Goal: Check status: Check status

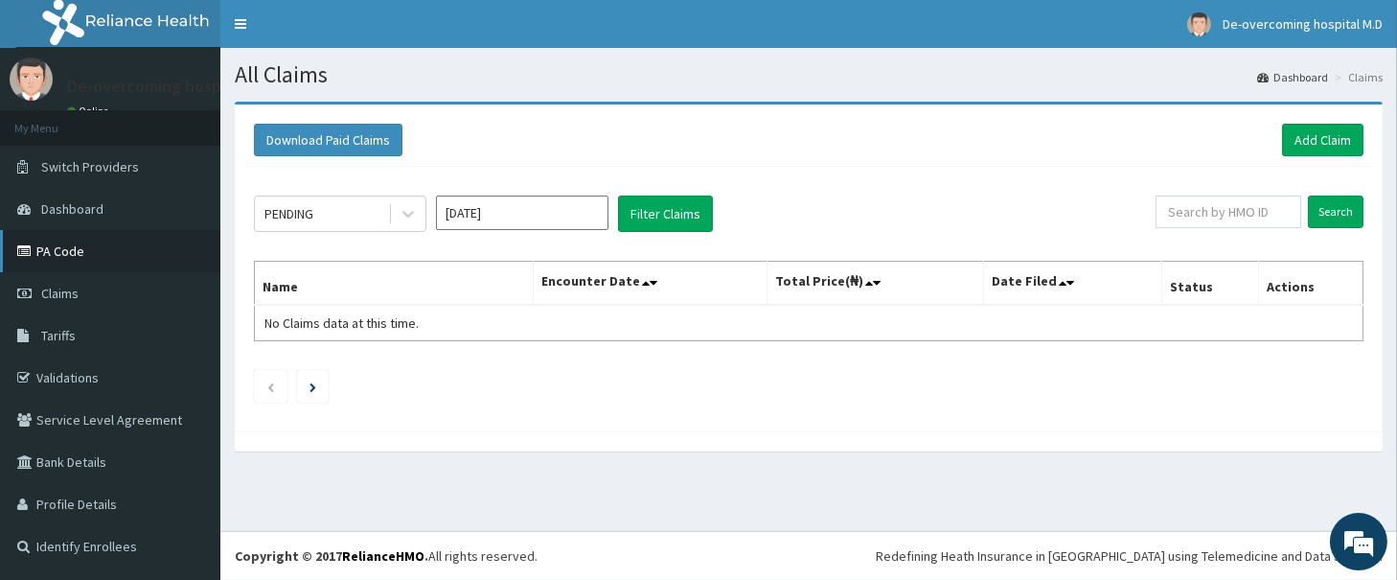
click at [61, 255] on link "PA Code" at bounding box center [110, 251] width 220 height 42
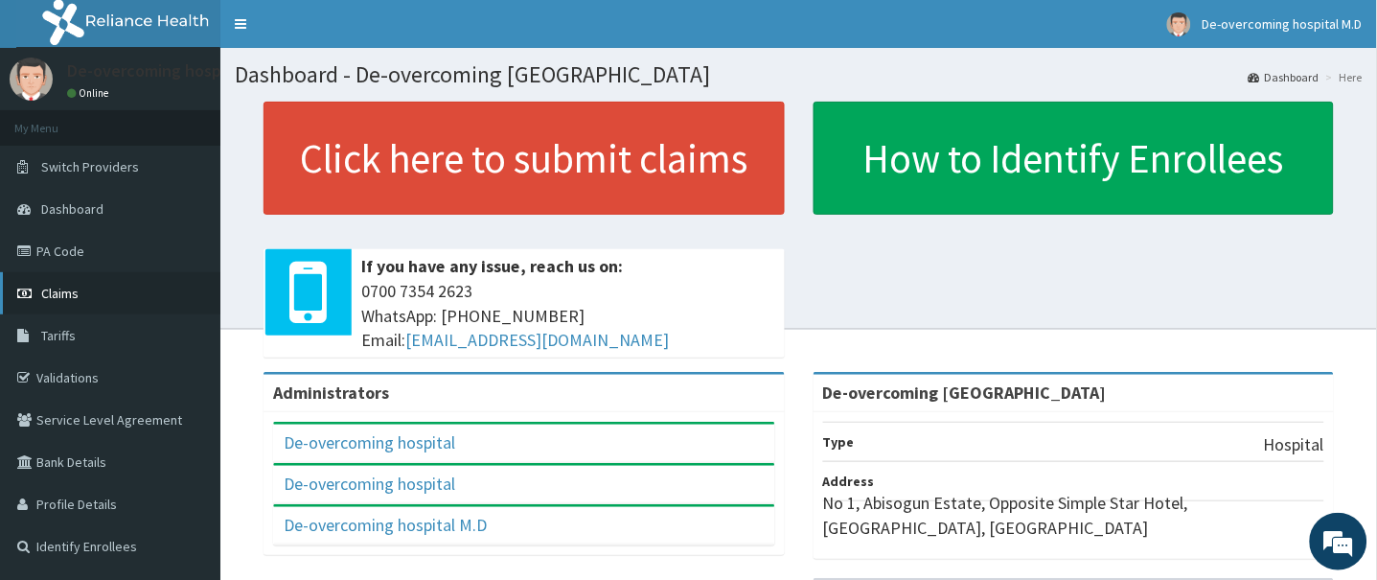
click at [72, 287] on span "Claims" at bounding box center [59, 293] width 37 height 17
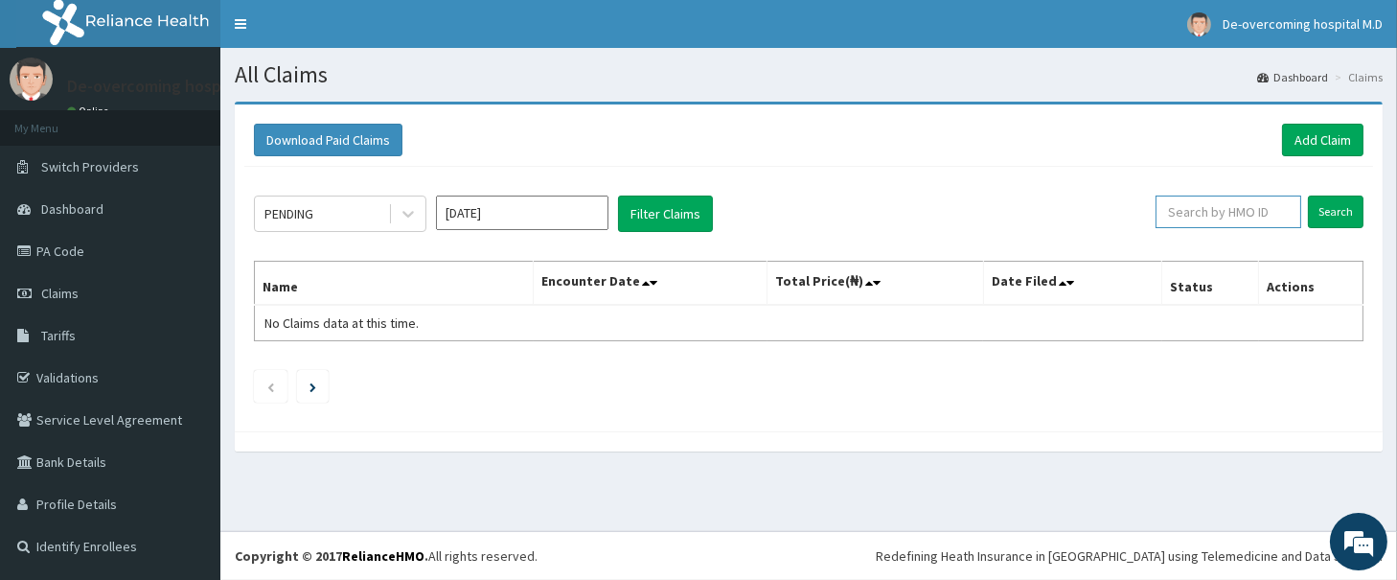
click at [1221, 218] on input "text" at bounding box center [1229, 211] width 146 height 33
paste input "prs/10342/b"
type input "prs/10342/b"
click at [1336, 220] on input "Search" at bounding box center [1336, 211] width 56 height 33
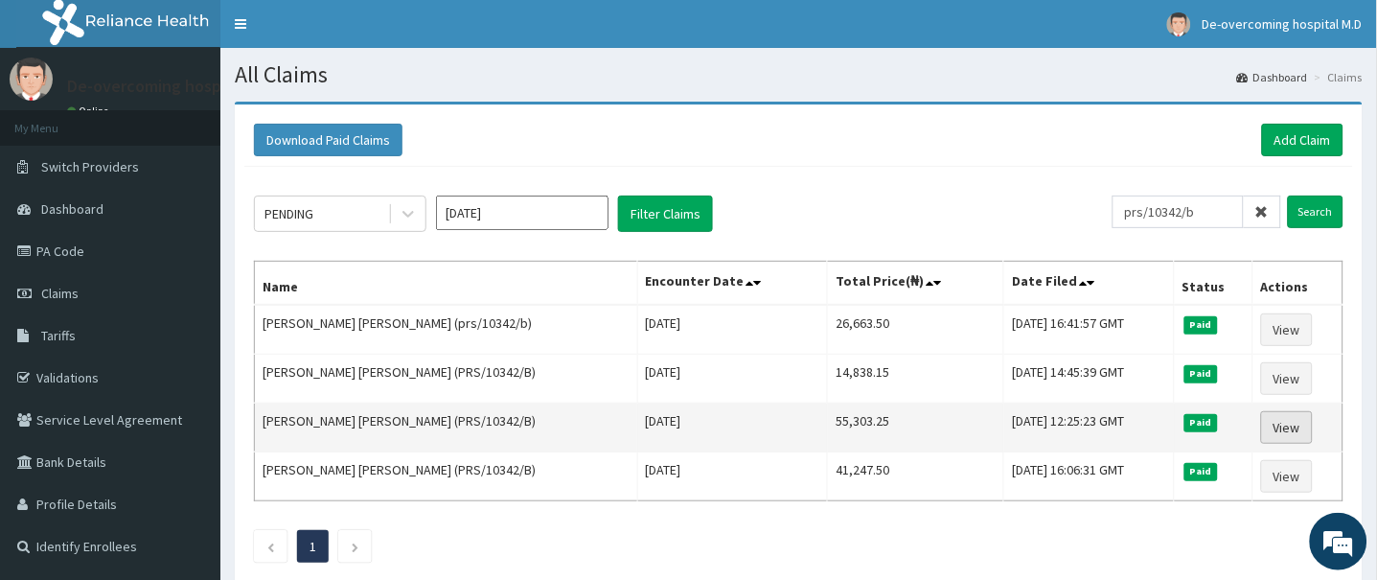
click at [1275, 434] on link "View" at bounding box center [1287, 427] width 52 height 33
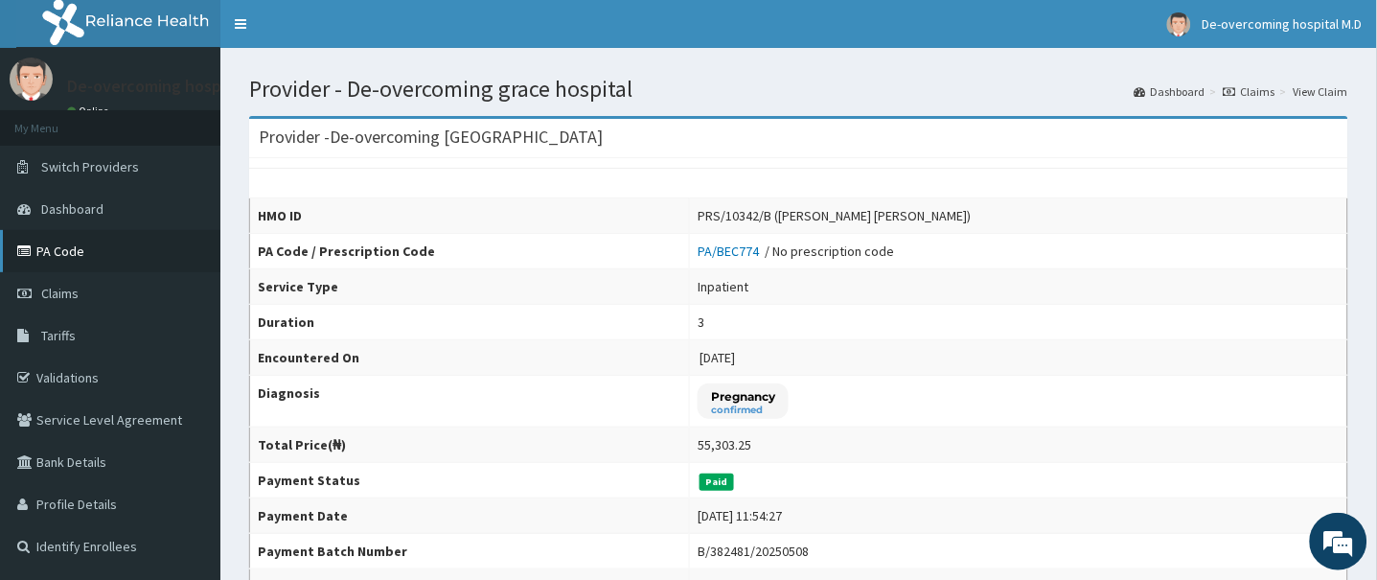
click at [50, 240] on link "PA Code" at bounding box center [110, 251] width 220 height 42
